Goal: Task Accomplishment & Management: Use online tool/utility

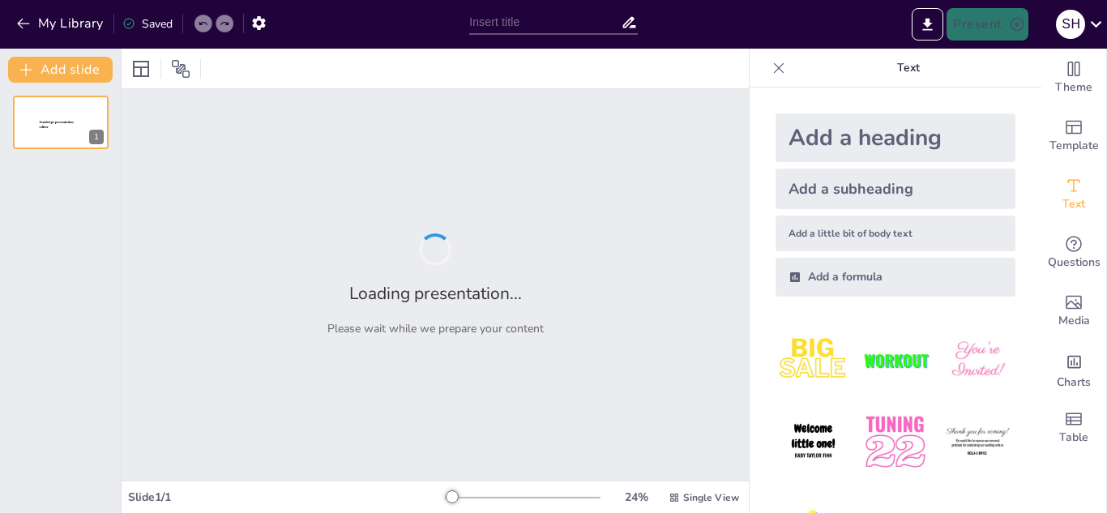
type input "La Unión Europea: Historia, Estructura y Funciones"
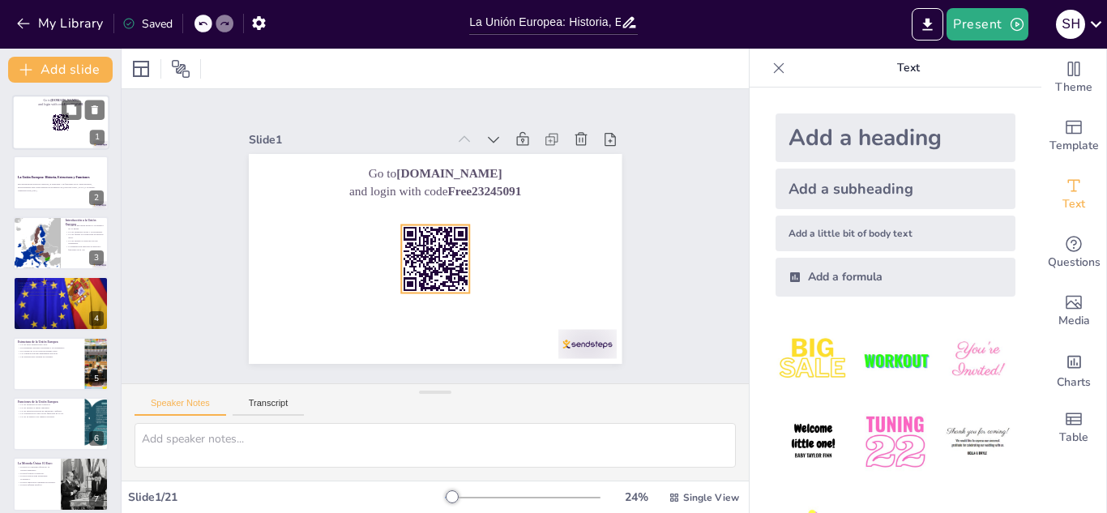
click at [57, 126] on rect at bounding box center [61, 122] width 18 height 18
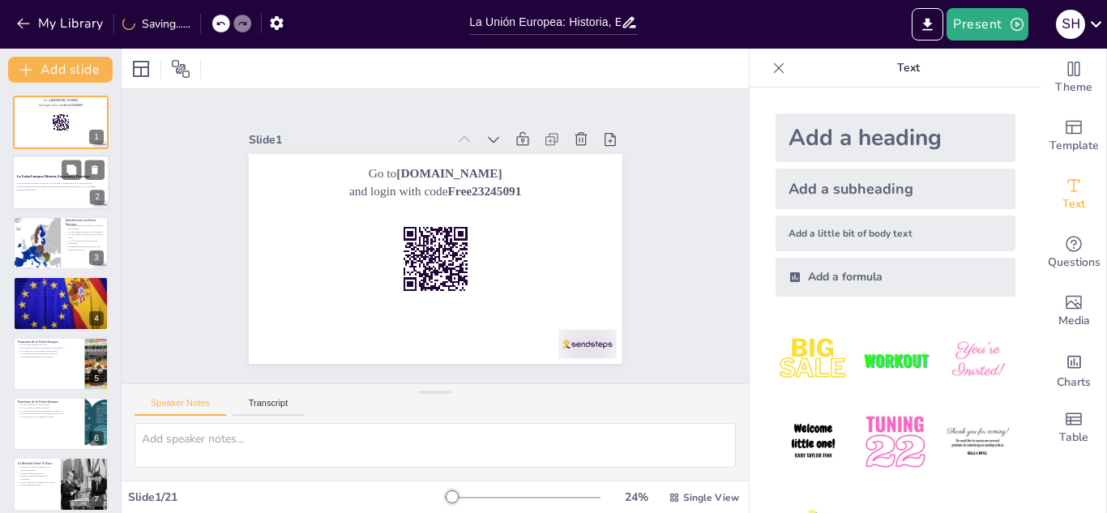
click at [52, 190] on p "Generated with [URL]" at bounding box center [61, 190] width 88 height 3
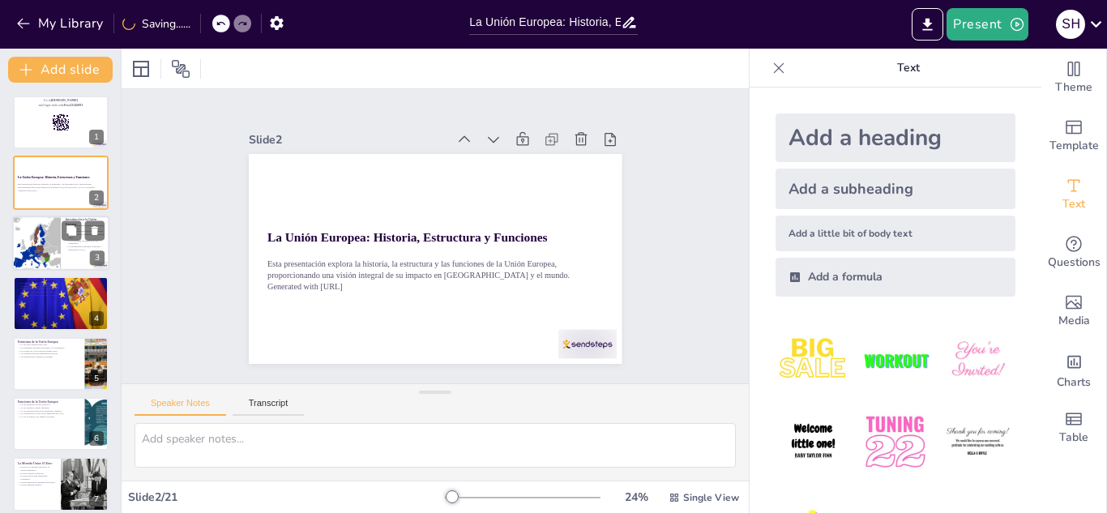
checkbox input "true"
click at [60, 217] on div at bounding box center [36, 243] width 71 height 55
type textarea "La Unión Europea es un ejemplo de cooperación entre naciones que busca la estab…"
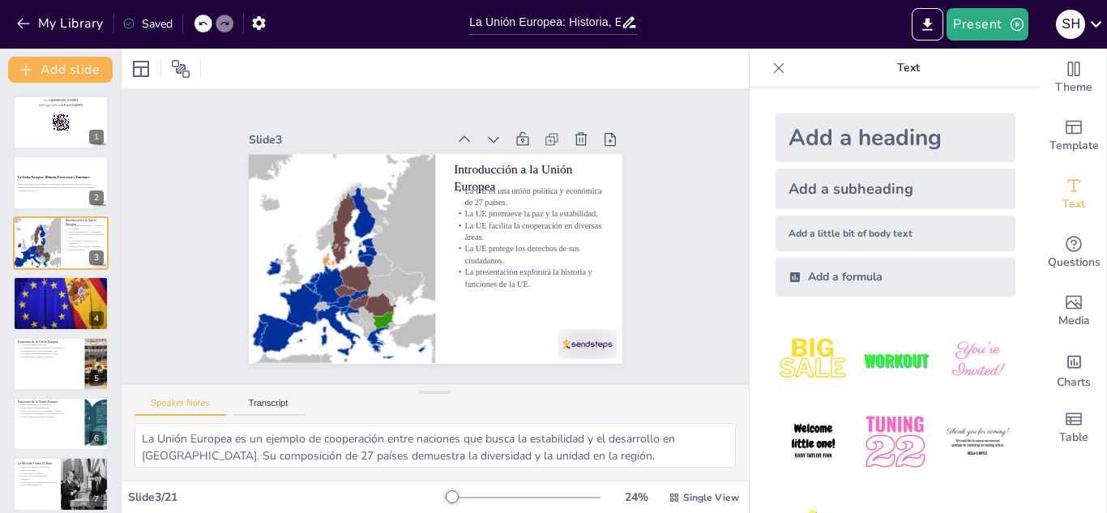
checkbox input "true"
type textarea "La fundación de la UE en 1993 fue un momento crucial que permitió una mayor int…"
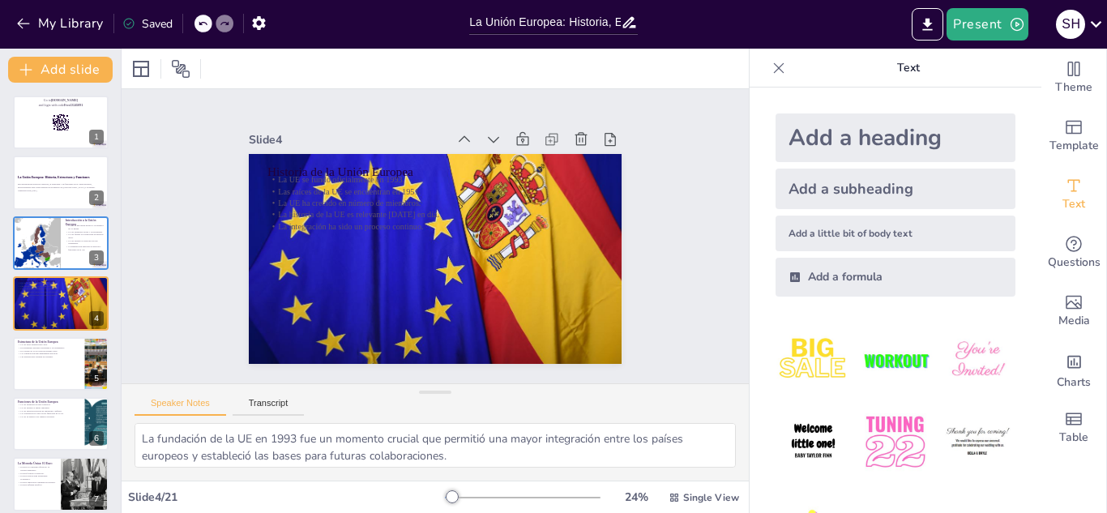
checkbox input "true"
type textarea "Las instituciones de la UE son fundamentales para su funcionamiento, cada una c…"
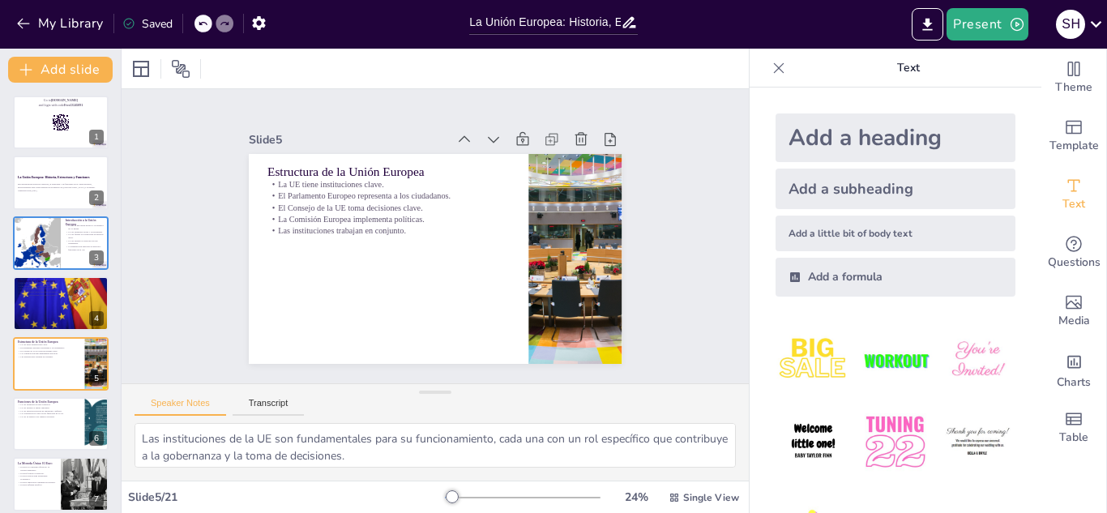
checkbox input "true"
type textarea "La promoción del libre comercio es fundamental para el crecimiento económico de…"
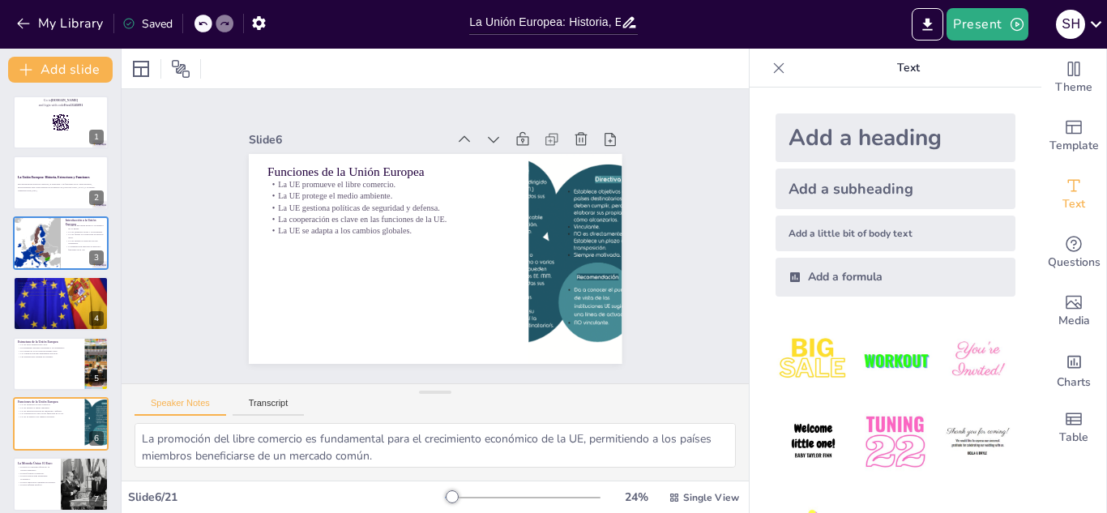
checkbox input "true"
type textarea "La adopción del euro como moneda oficial en varios estados miembros demuestra l…"
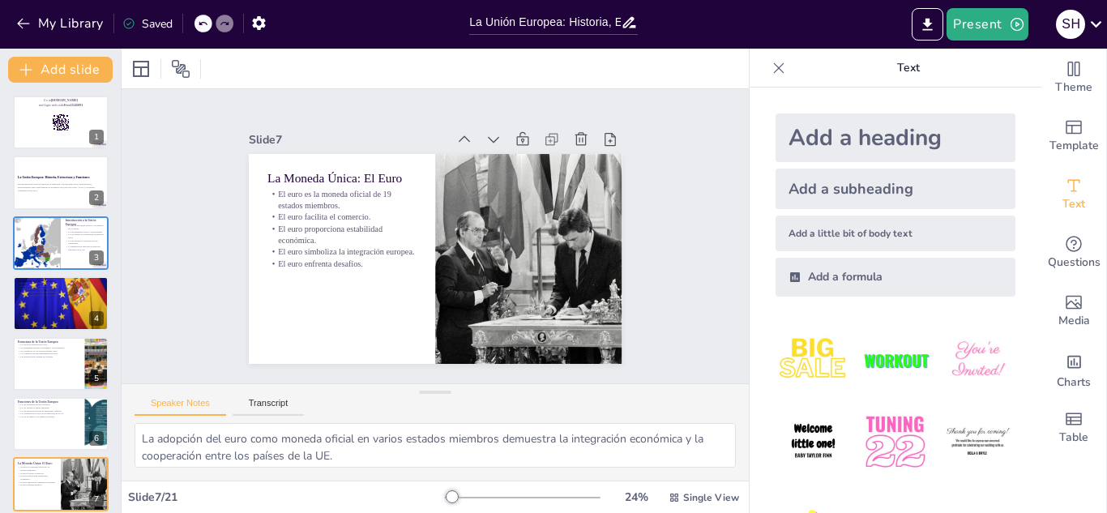
checkbox input "true"
type textarea "La política de cohesión es fundamental para reducir las diferencias económicas …"
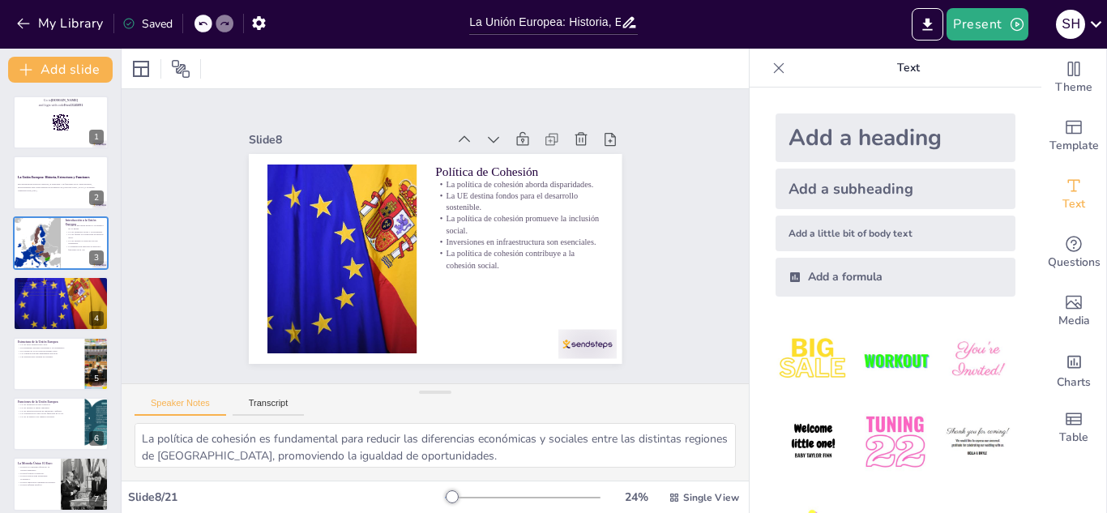
checkbox input "true"
type textarea "El apoyo a los agricultores es esencial para garantizar la producción de alimen…"
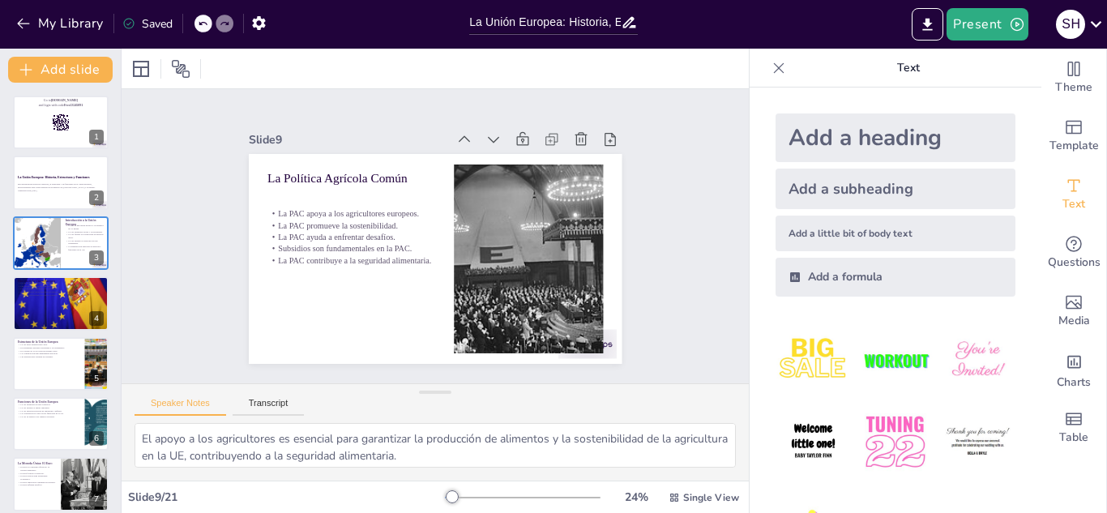
checkbox input "true"
type textarea "La competitividad es un objetivo clave de la Estrategia [PERSON_NAME][GEOGRAPHI…"
checkbox input "true"
type textarea "La promoción de la paz y la seguridad es un objetivo central de la política ext…"
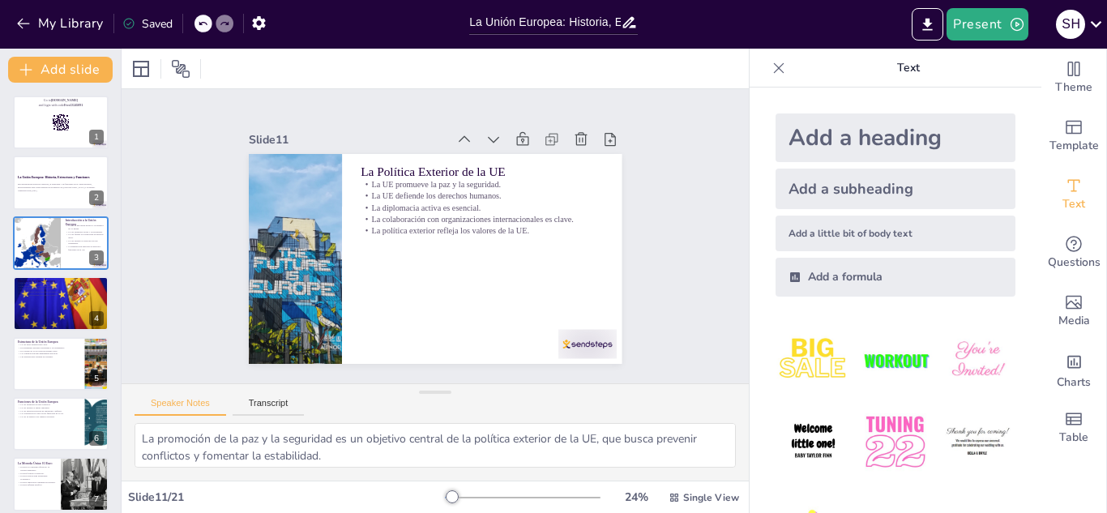
checkbox input "true"
type textarea "El cambio climático es uno de los desafíos más urgentes que enfrenta la UE, que…"
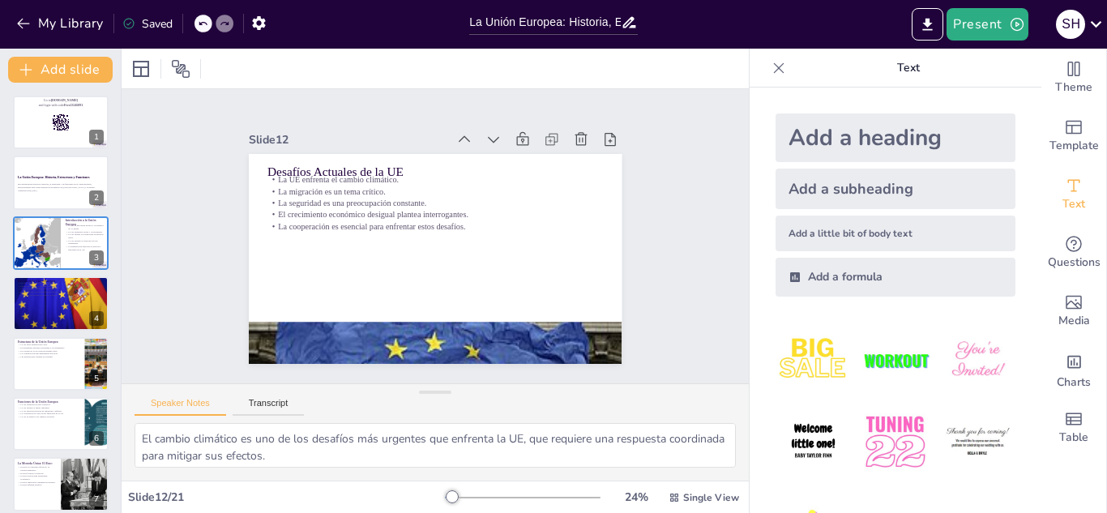
checkbox input "true"
type textarea "El compromiso de la UE para reducir las emisiones de gases de efecto invernader…"
checkbox input "true"
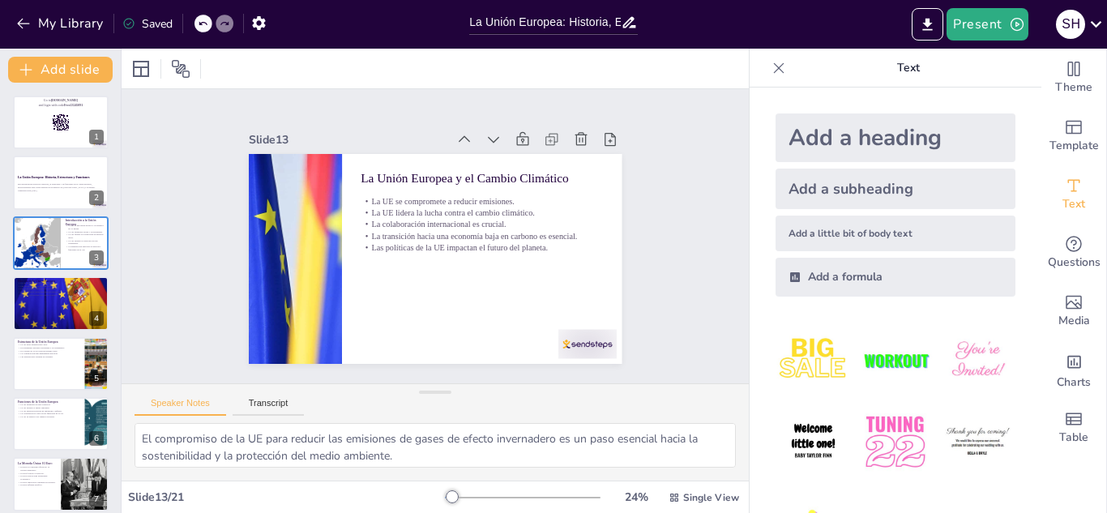
type textarea "La migración es un tema complejo que requiere un enfoque equilibrado, considera…"
checkbox input "true"
type textarea "La seguridad es un aspecto crítico de la política de la UE, que busca proteger …"
checkbox input "true"
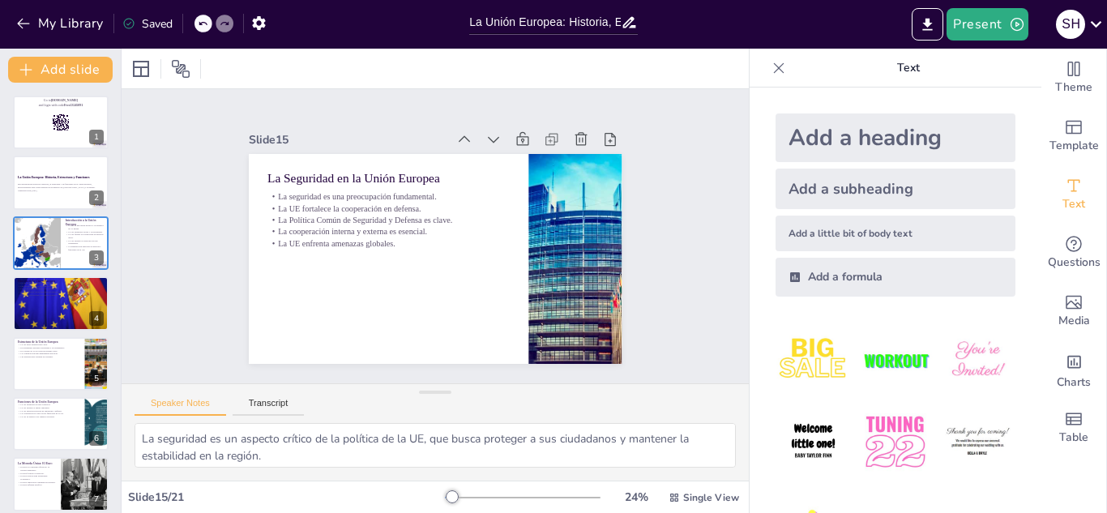
type textarea "La promoción de la cooperación es fundamental para el éxito de la UE, que busca…"
checkbox input "true"
type textarea "La historia de la UE demuestra que la integración es fundamental para garantiza…"
checkbox input "true"
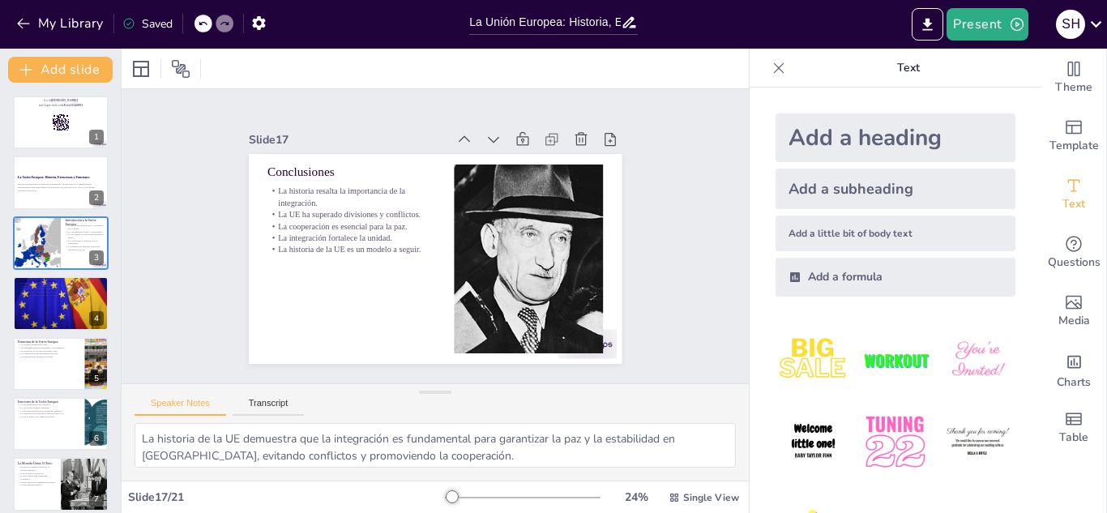
type textarea "La estructura institucional de la UE es fundamental para su capacidad de funcio…"
checkbox input "true"
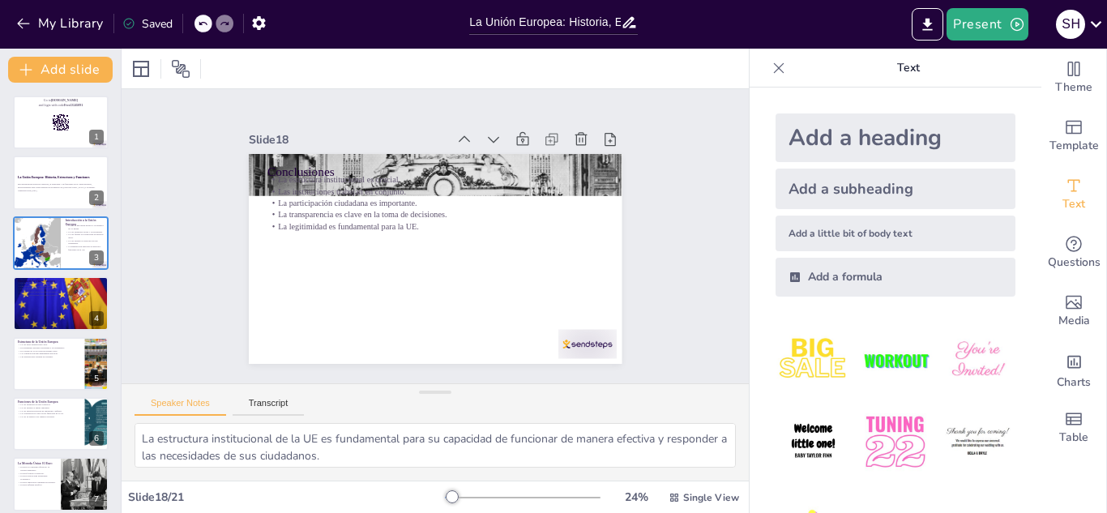
type textarea "La adaptación a los cambios globales es esencial para que la UE mantenga su rel…"
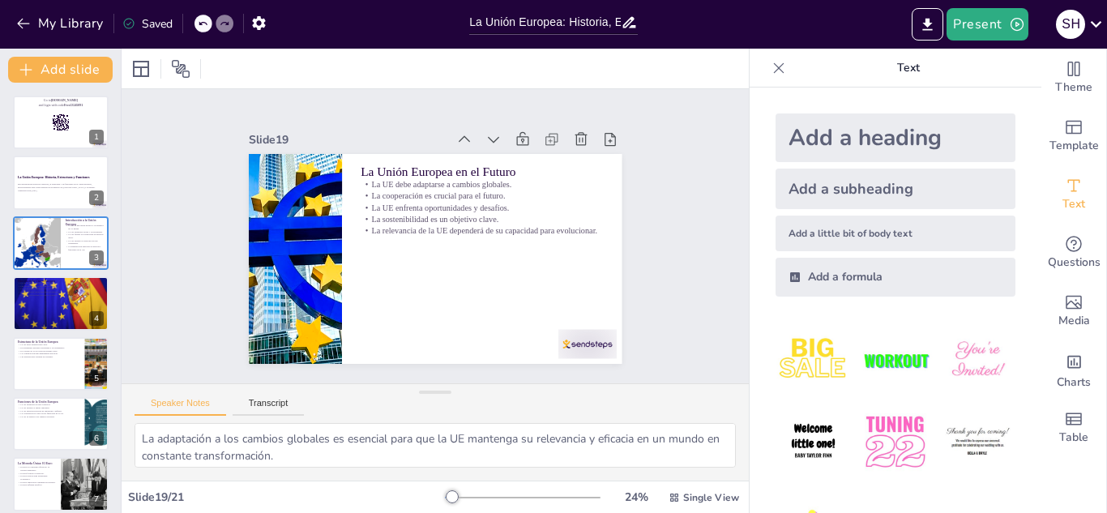
checkbox input "true"
type textarea "La respuesta correcta es Euro, como se menciona en la diapositiva "La Moneda Ún…"
checkbox input "true"
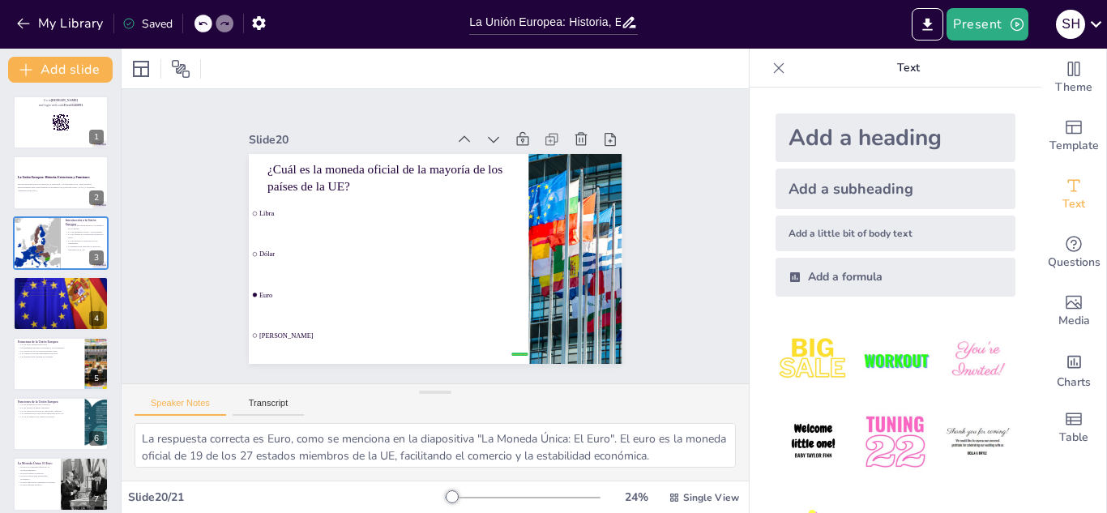
checkbox input "true"
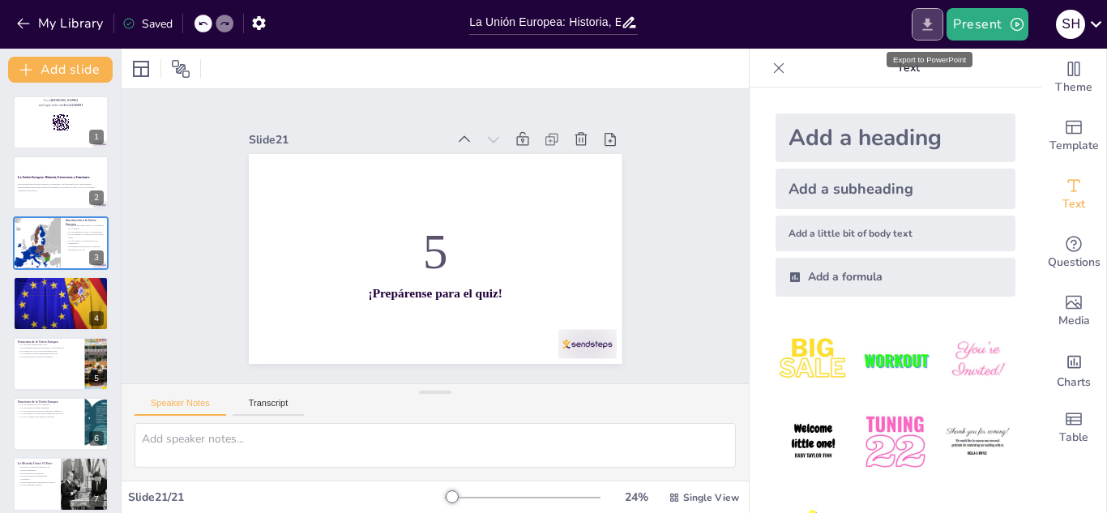
click at [921, 16] on icon "Export to PowerPoint" at bounding box center [927, 24] width 17 height 17
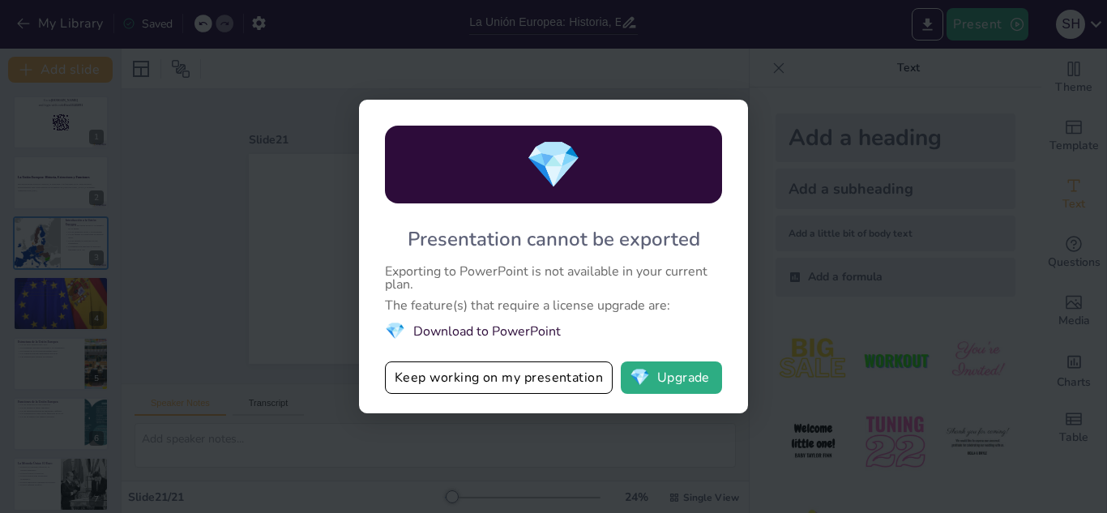
click at [836, 281] on div "💎 Presentation cannot be exported Exporting to PowerPoint is not available in y…" at bounding box center [553, 256] width 1107 height 513
click at [517, 392] on button "Keep working on my presentation" at bounding box center [499, 377] width 228 height 32
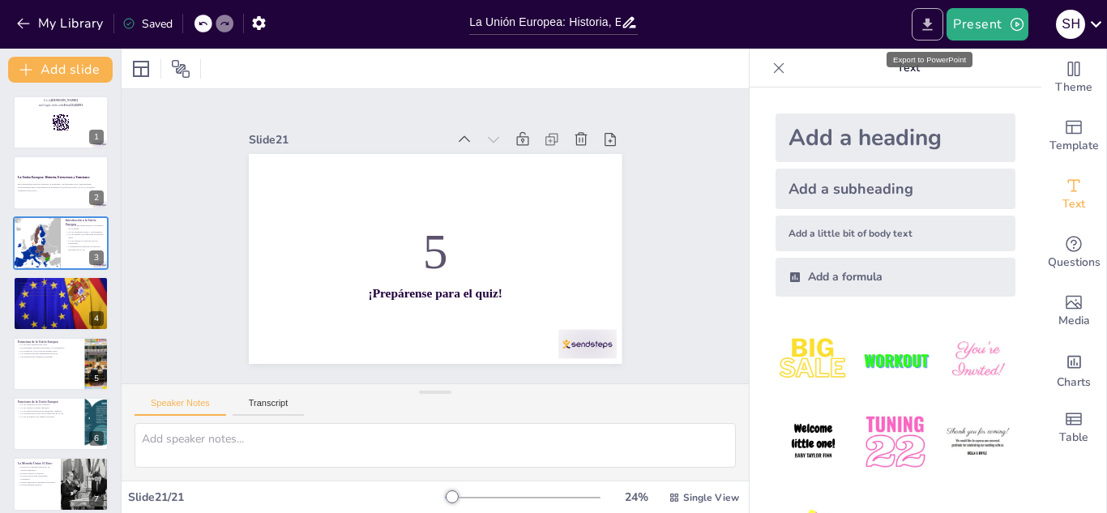
click at [925, 27] on icon "Export to PowerPoint" at bounding box center [927, 24] width 17 height 17
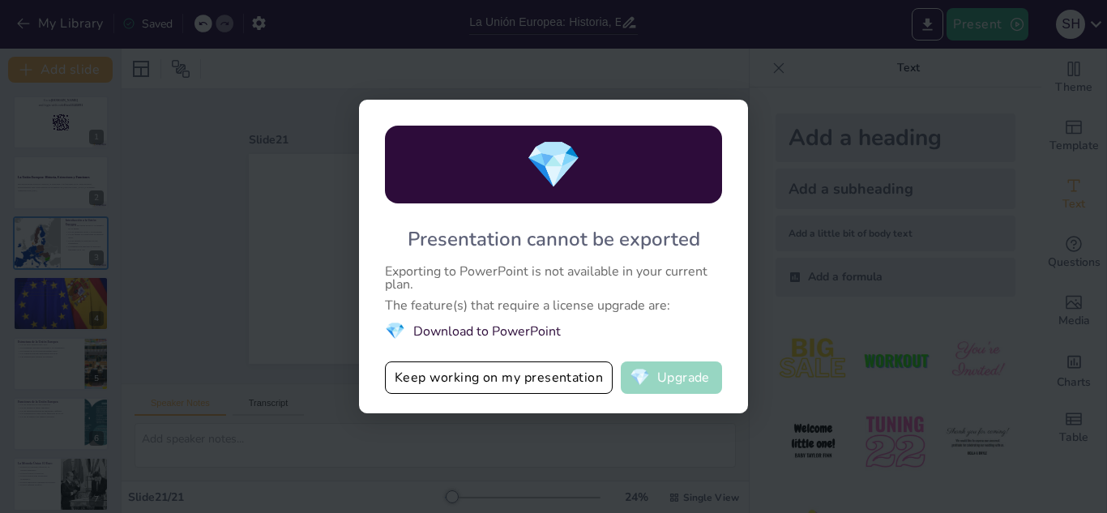
click at [699, 382] on button "💎 Upgrade" at bounding box center [671, 377] width 101 height 32
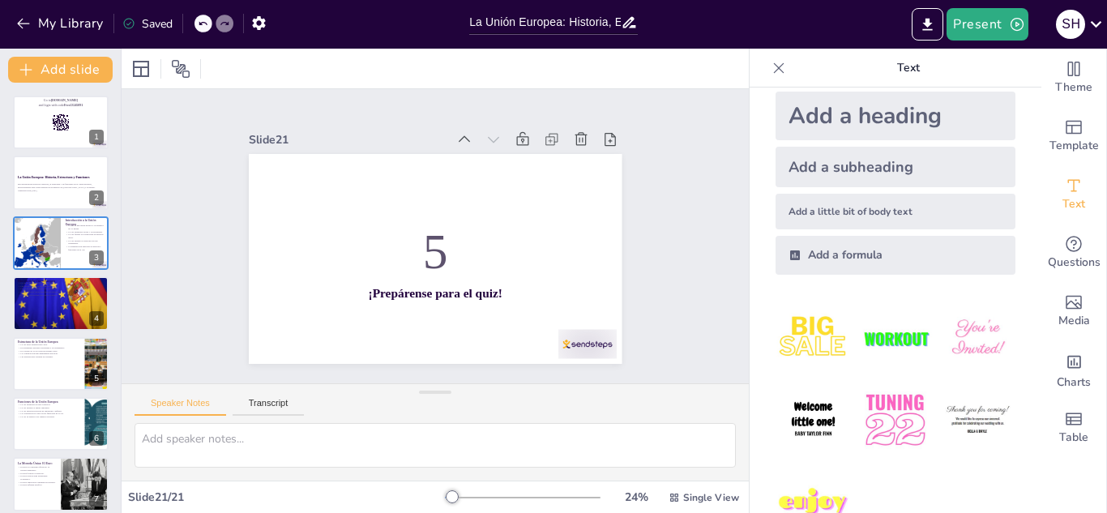
scroll to position [67, 0]
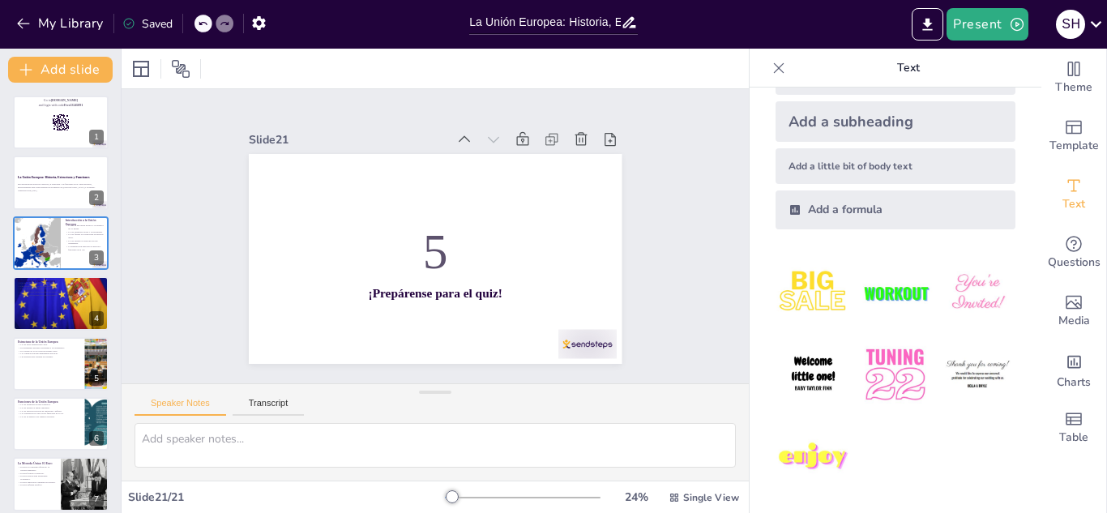
click at [766, 79] on div at bounding box center [779, 68] width 26 height 26
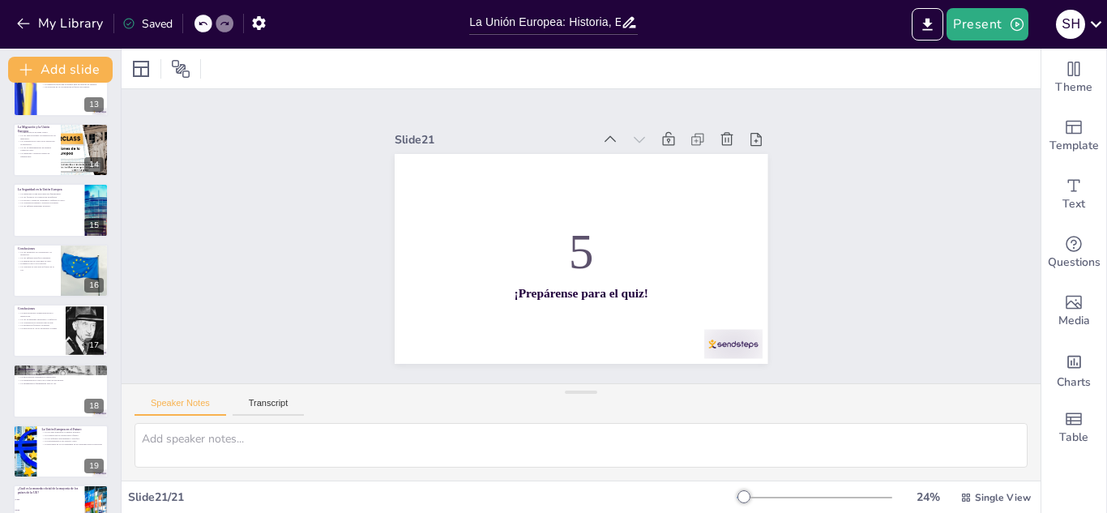
scroll to position [855, 0]
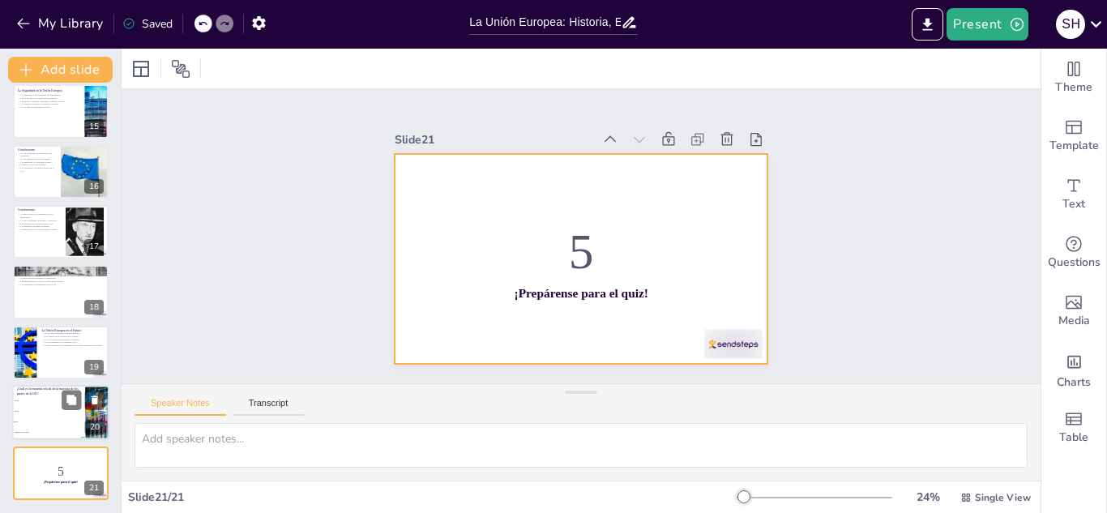
checkbox input "true"
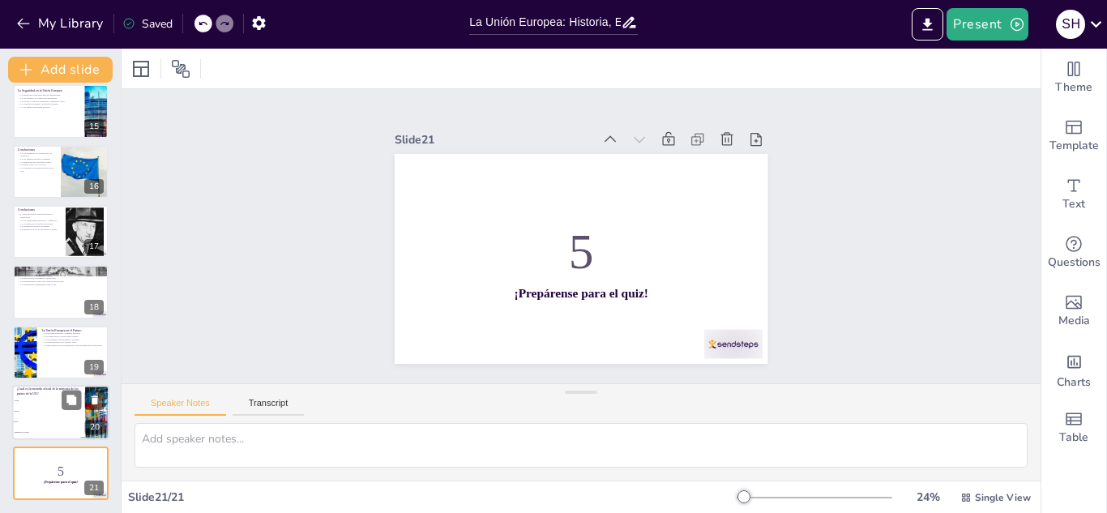
click at [69, 421] on span "Euro" at bounding box center [50, 422] width 70 height 2
type textarea "La respuesta correcta es Euro, como se menciona en la diapositiva "La Moneda Ún…"
checkbox input "true"
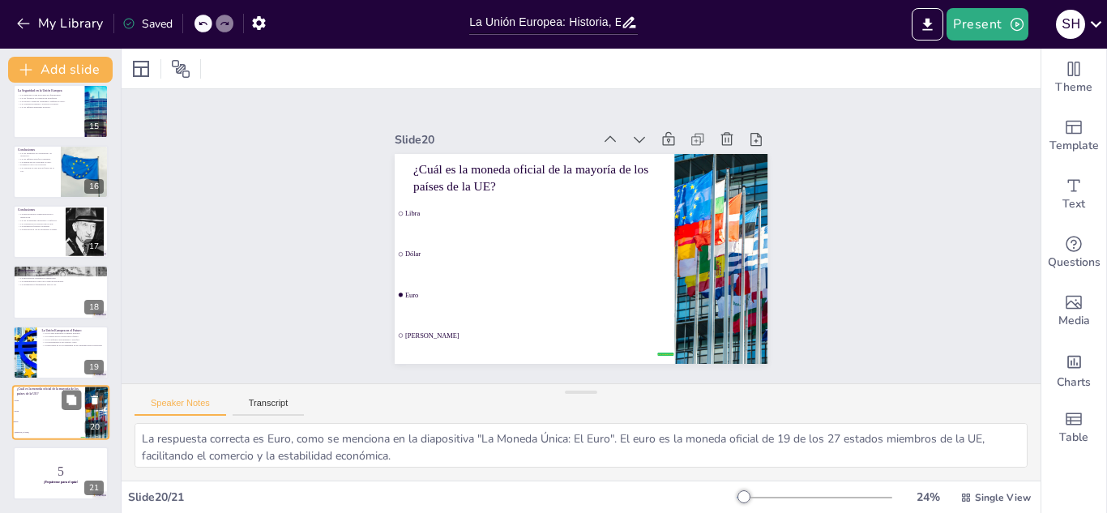
checkbox input "true"
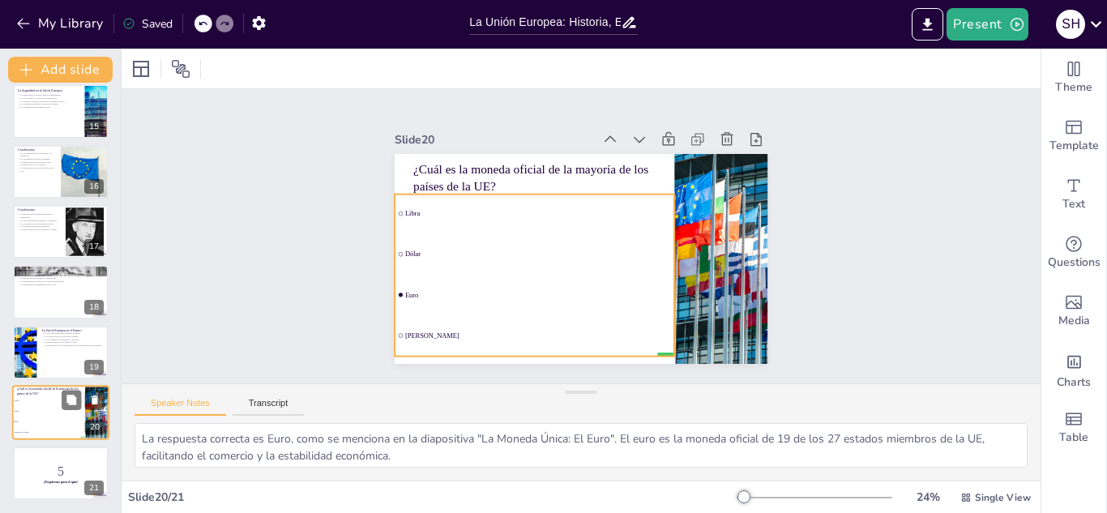
checkbox input "true"
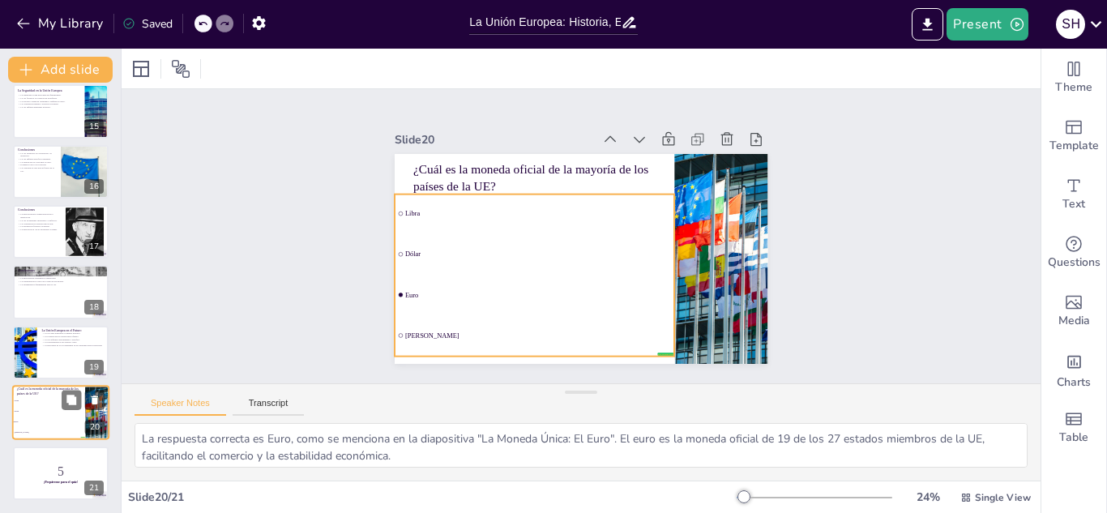
checkbox input "true"
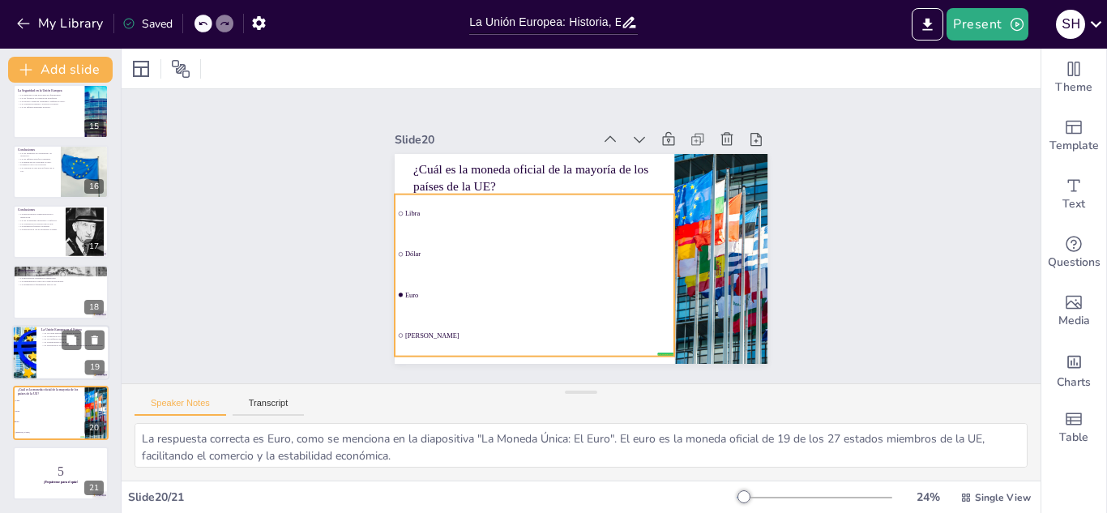
checkbox input "true"
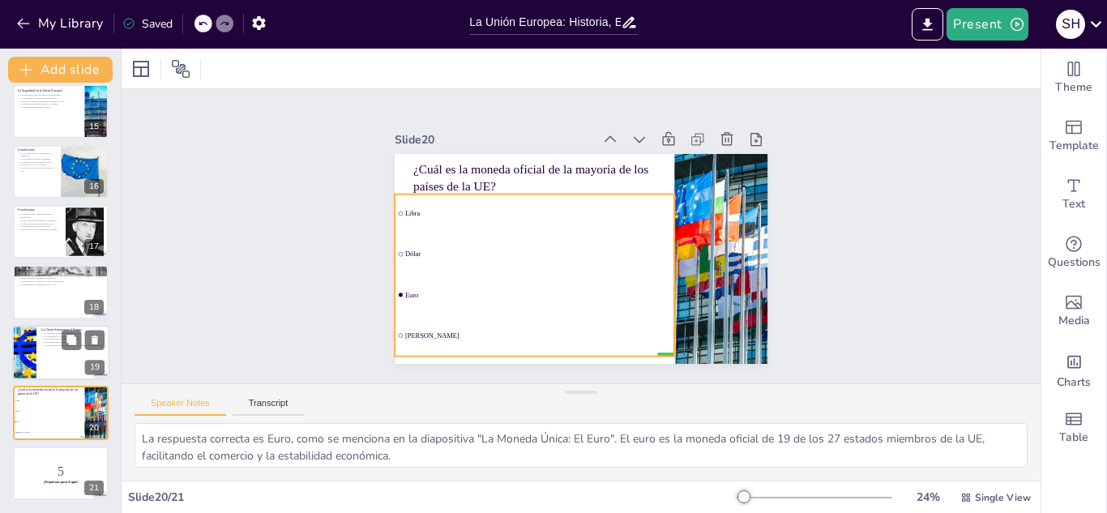
checkbox input "true"
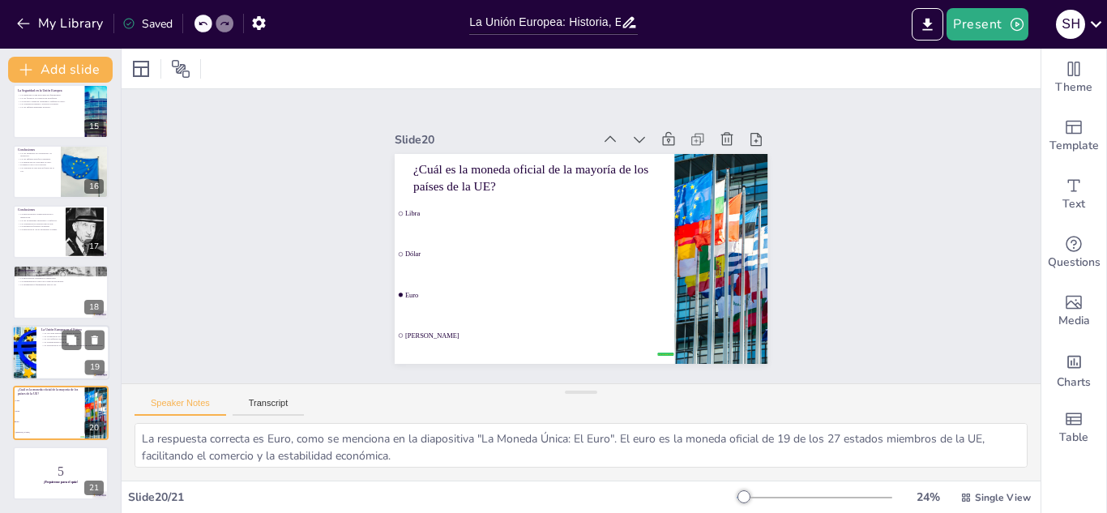
click at [70, 361] on div at bounding box center [60, 352] width 97 height 55
type textarea "La adaptación a los cambios globales es esencial para que la UE mantenga su rel…"
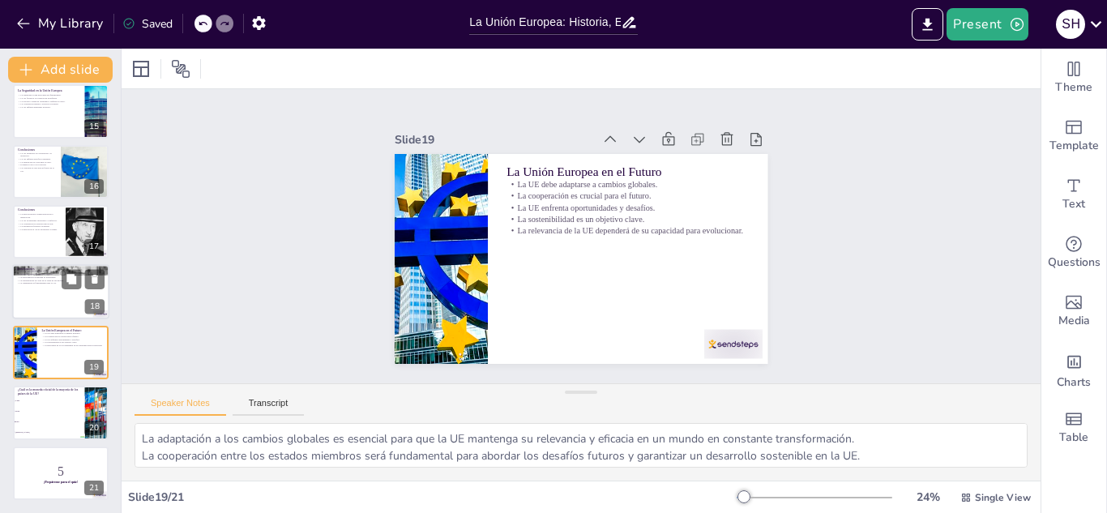
checkbox input "true"
click at [46, 295] on div at bounding box center [60, 292] width 97 height 55
type textarea "La estructura institucional de la UE es fundamental para su capacidad de funcio…"
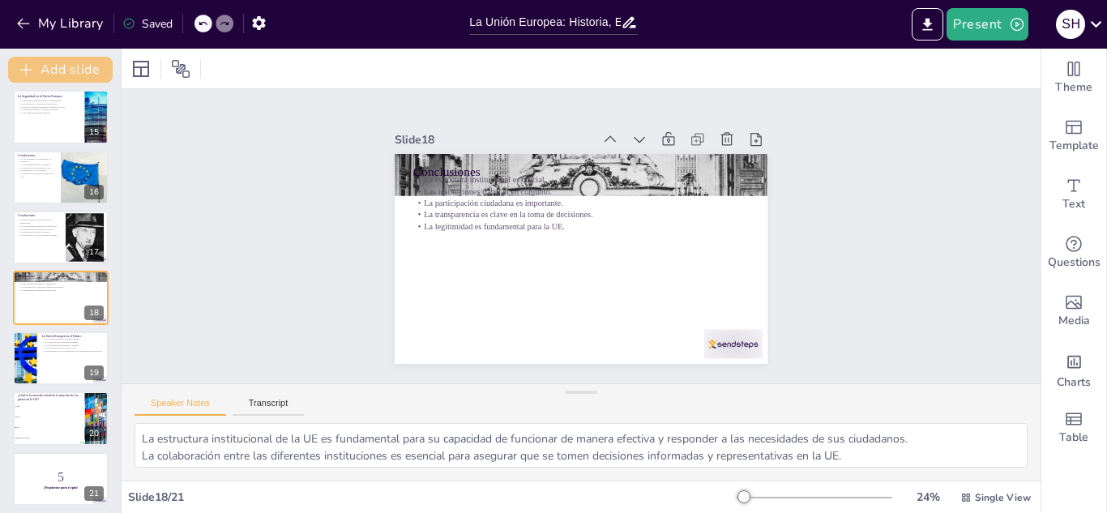
checkbox input "true"
click at [73, 70] on button "Add slide" at bounding box center [60, 70] width 105 height 26
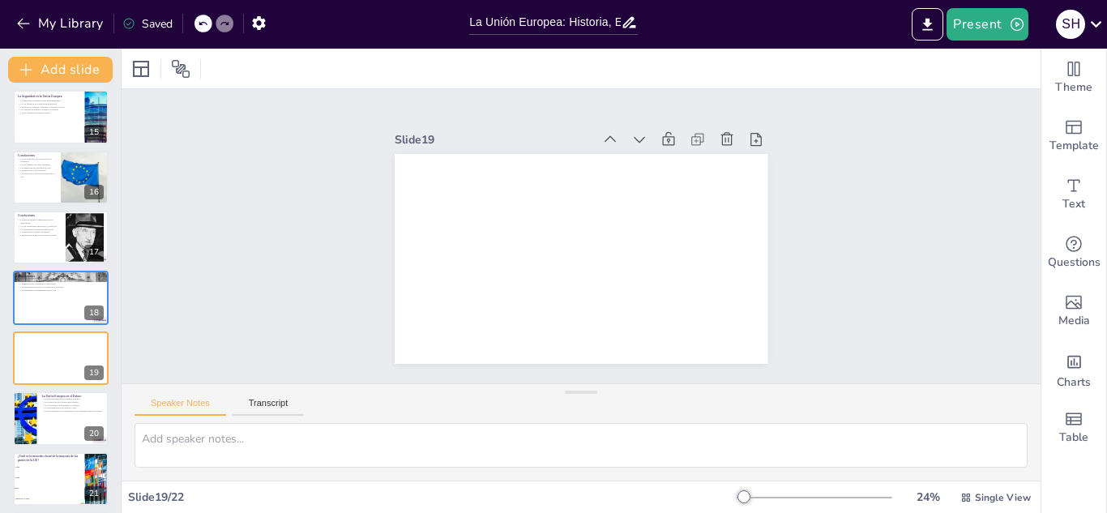
checkbox input "true"
